Goal: Find specific page/section: Find specific page/section

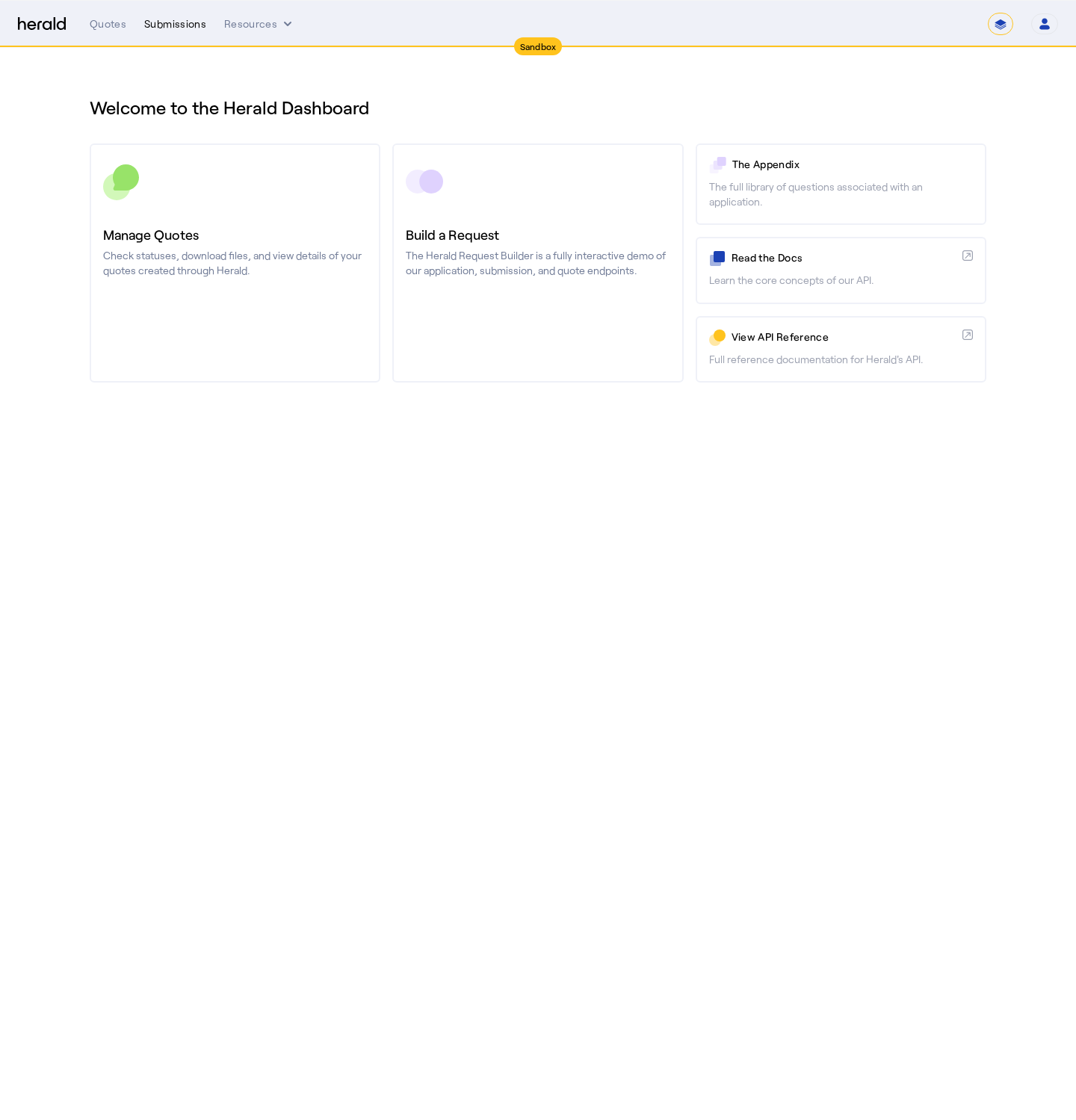
click at [157, 27] on div "Submissions" at bounding box center [175, 24] width 62 height 15
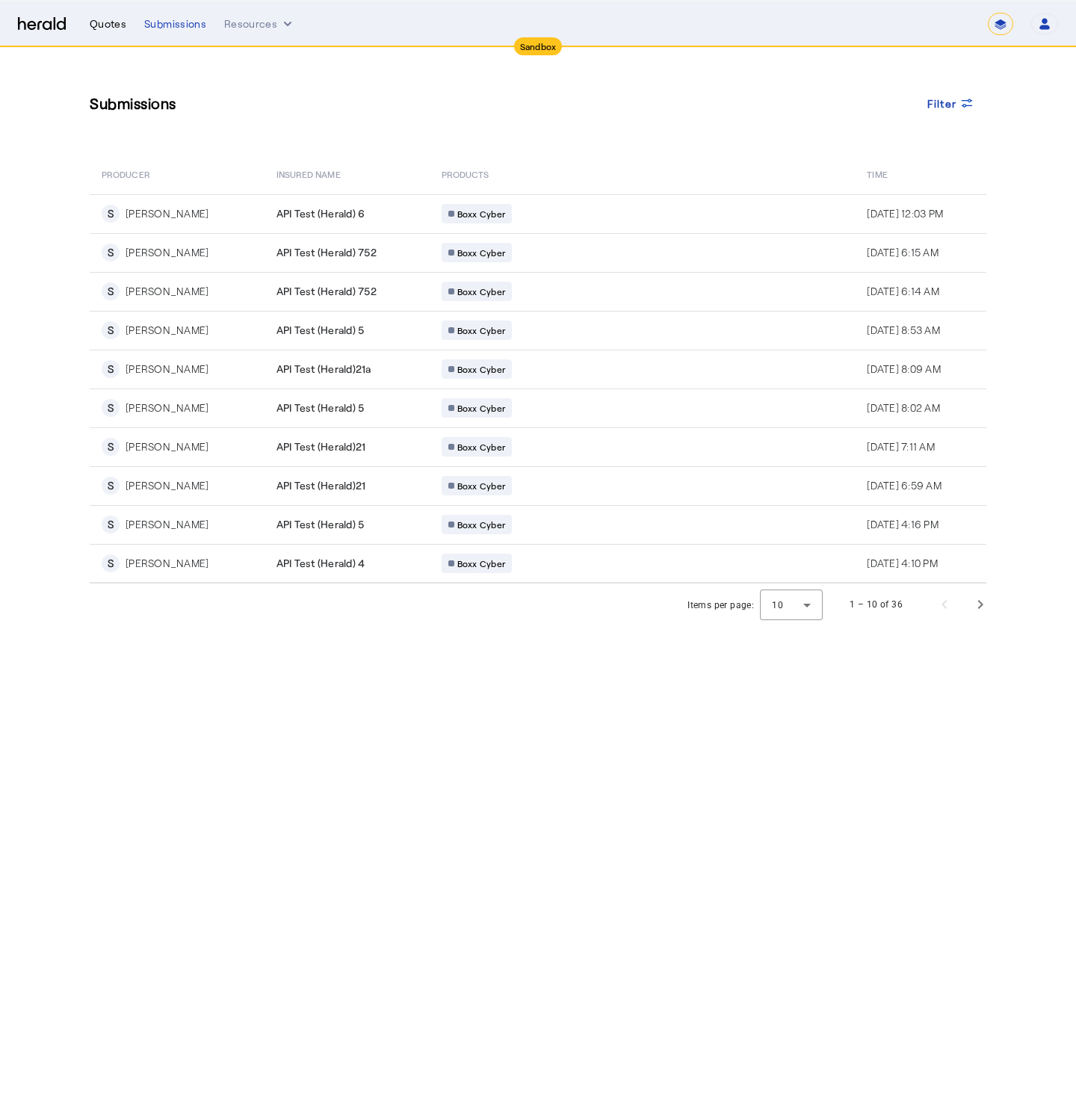
click at [99, 30] on div "Quotes" at bounding box center [108, 24] width 37 height 15
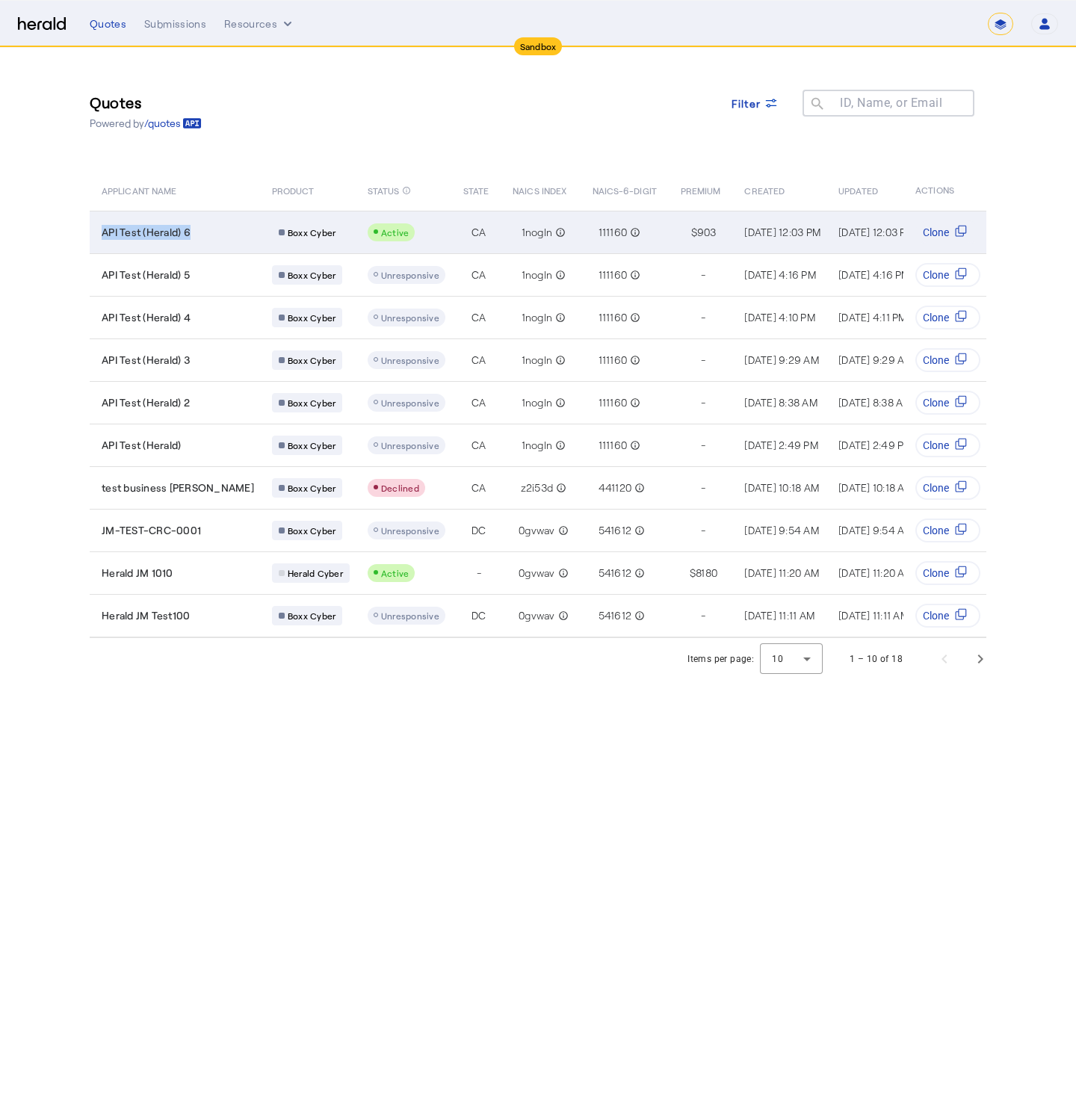
drag, startPoint x: 191, startPoint y: 233, endPoint x: 104, endPoint y: 233, distance: 87.0
click at [104, 233] on span "API Test (Herald) 6" at bounding box center [146, 233] width 89 height 15
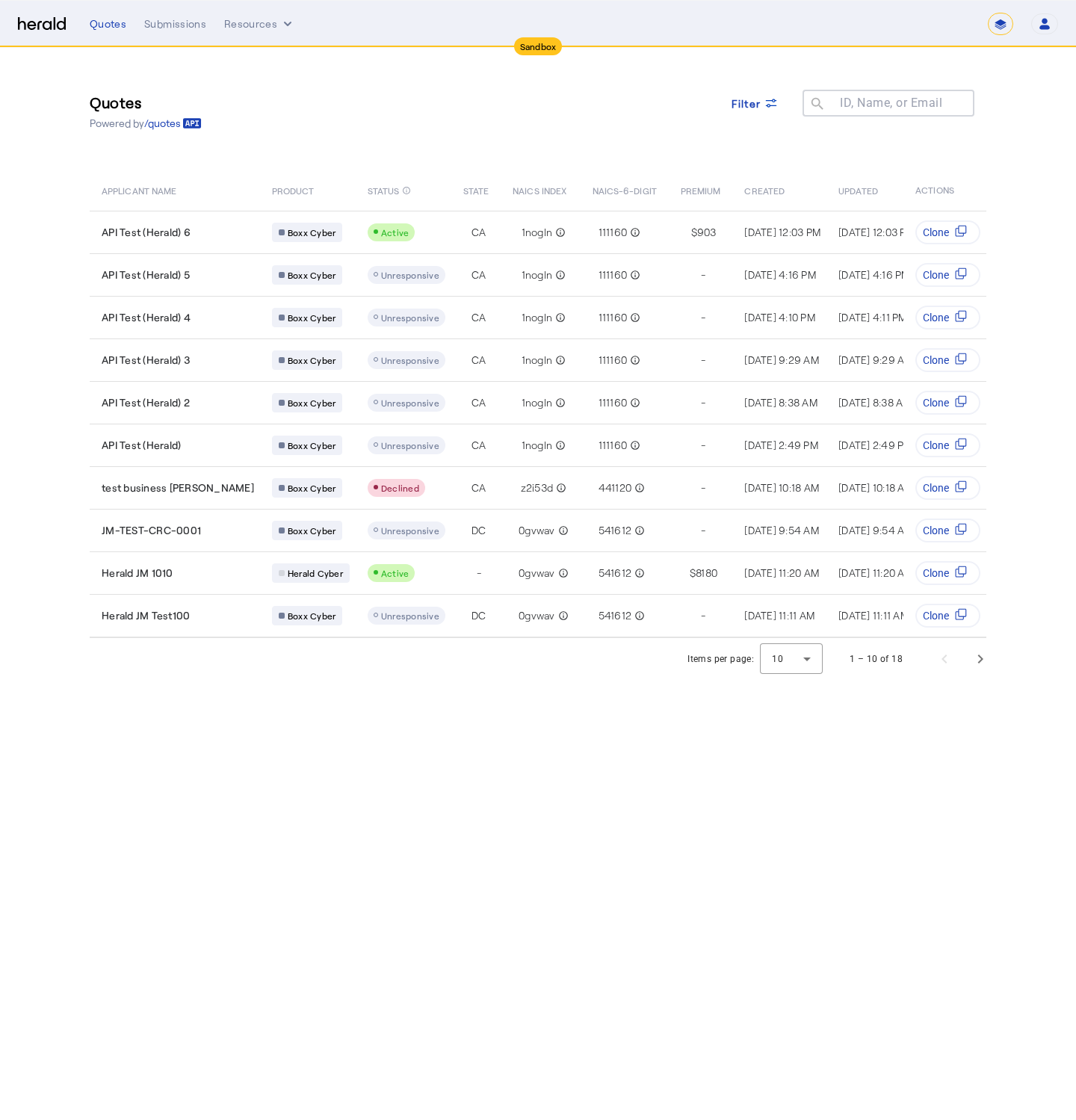
click at [361, 112] on div "Quotes Powered by /quotes Filter ID, Name, or Email search" at bounding box center [538, 111] width 897 height 68
